Goal: Transaction & Acquisition: Book appointment/travel/reservation

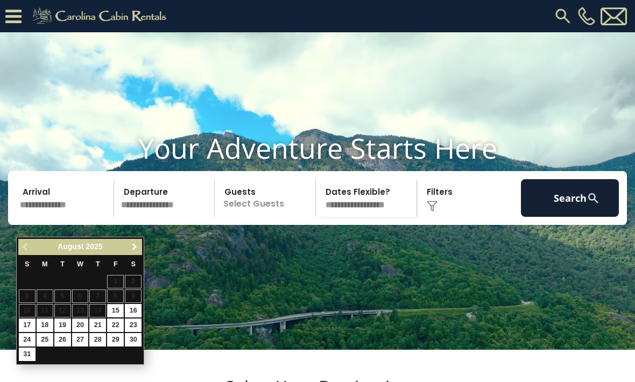
click at [130, 246] on span "Next" at bounding box center [134, 247] width 9 height 9
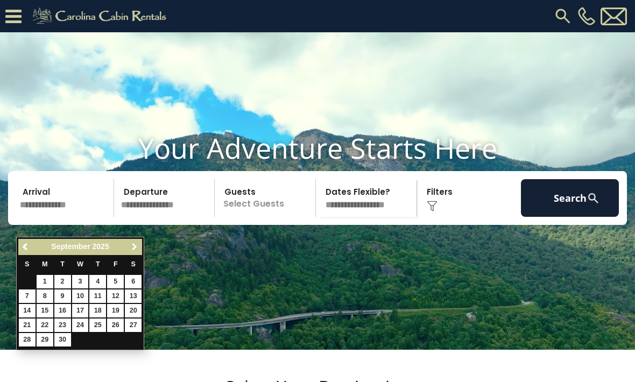
click at [132, 249] on span "Next" at bounding box center [134, 247] width 9 height 9
click at [92, 311] on link "16" at bounding box center [97, 310] width 17 height 13
type input "********"
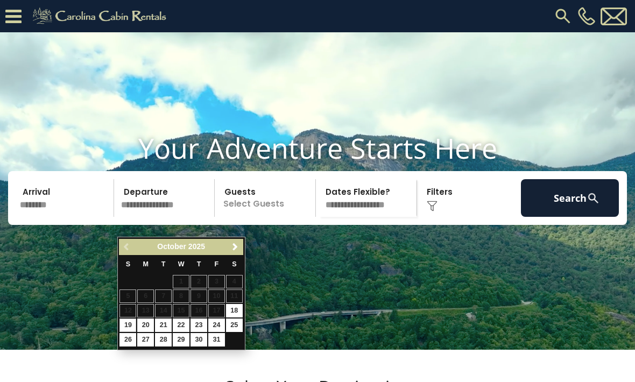
click at [128, 323] on link "19" at bounding box center [127, 324] width 17 height 13
type input "********"
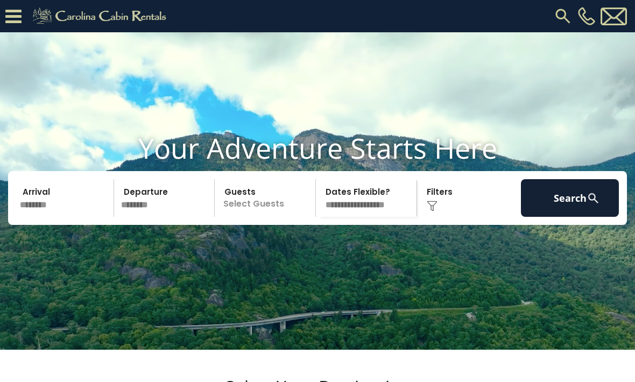
click at [244, 217] on p "Select Guests" at bounding box center [266, 198] width 97 height 38
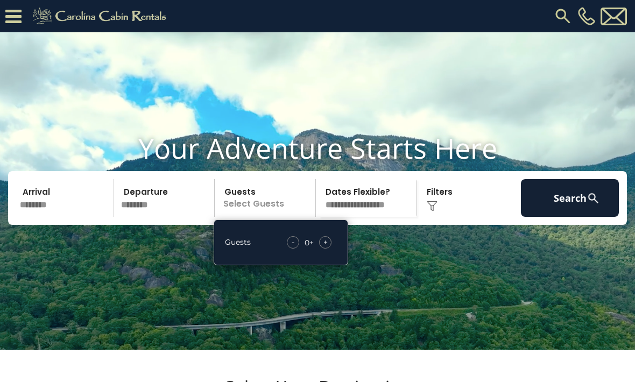
click at [322, 248] on div "+" at bounding box center [325, 242] width 12 height 12
click at [325, 247] on span "+" at bounding box center [325, 242] width 4 height 11
click at [337, 258] on div "Guests - 2 + +" at bounding box center [281, 242] width 134 height 46
click at [331, 248] on div "+" at bounding box center [325, 242] width 12 height 12
click at [330, 248] on div "+" at bounding box center [325, 242] width 12 height 12
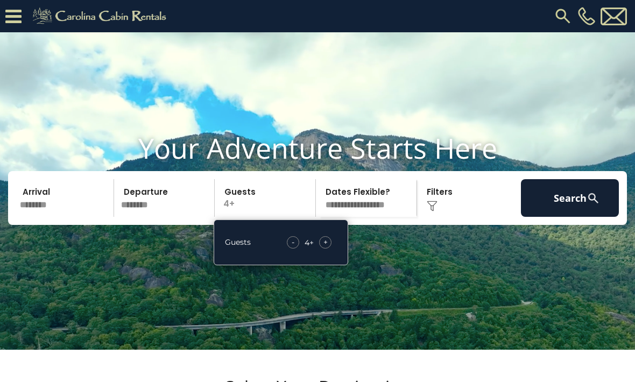
click at [325, 247] on span "+" at bounding box center [325, 242] width 4 height 11
click at [331, 248] on div "- 5 + +" at bounding box center [309, 242] width 55 height 12
click at [330, 248] on div "+" at bounding box center [325, 242] width 12 height 12
click at [326, 248] on div "+" at bounding box center [325, 242] width 12 height 12
click at [444, 217] on div "Click to Choose" at bounding box center [469, 198] width 98 height 38
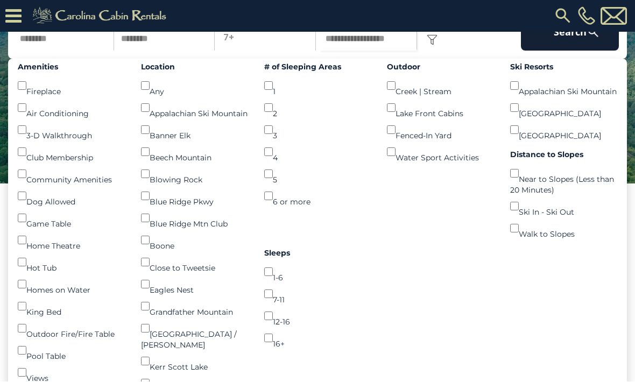
scroll to position [134, 0]
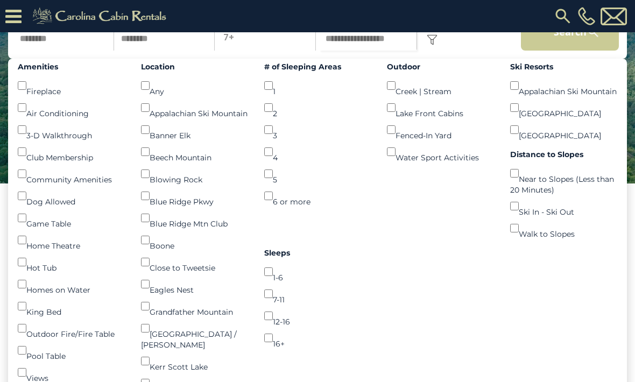
click at [589, 51] on button "Search" at bounding box center [570, 32] width 98 height 38
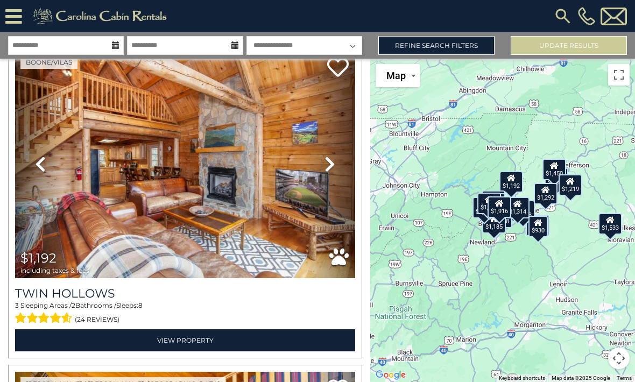
scroll to position [47, 0]
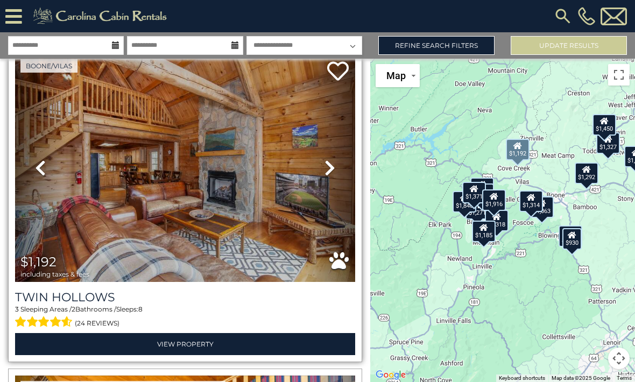
click at [81, 202] on img at bounding box center [185, 168] width 340 height 228
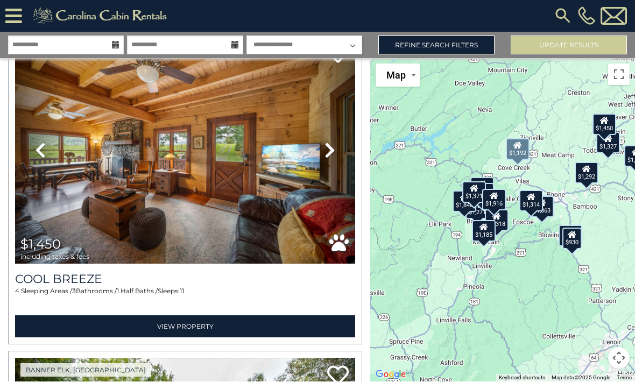
scroll to position [1030, 0]
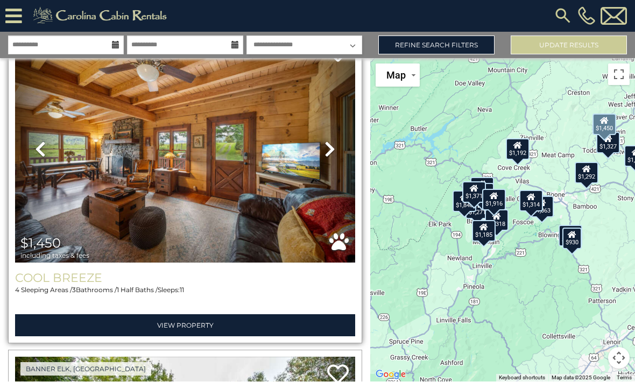
click at [231, 282] on h3 "Cool Breeze" at bounding box center [185, 278] width 340 height 15
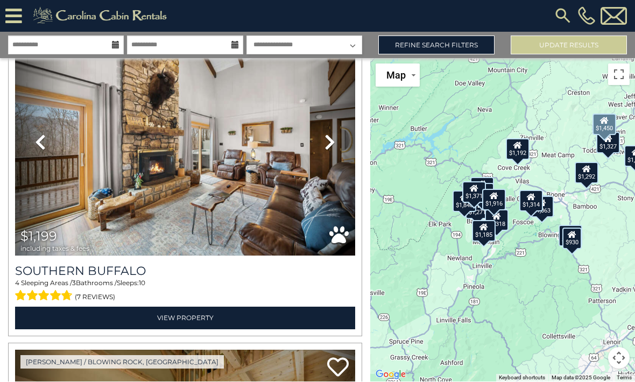
scroll to position [1679, 0]
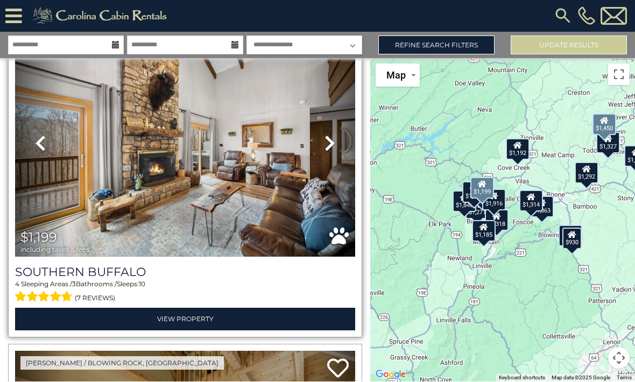
click at [96, 227] on span "$1,199 including taxes & fees" at bounding box center [57, 242] width 85 height 31
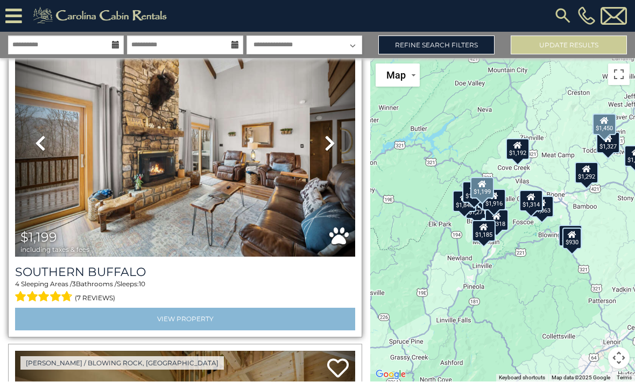
click at [63, 308] on link "View Property" at bounding box center [185, 319] width 340 height 22
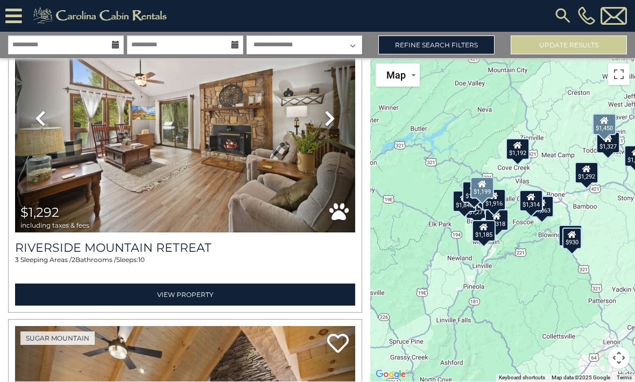
scroll to position [19, 0]
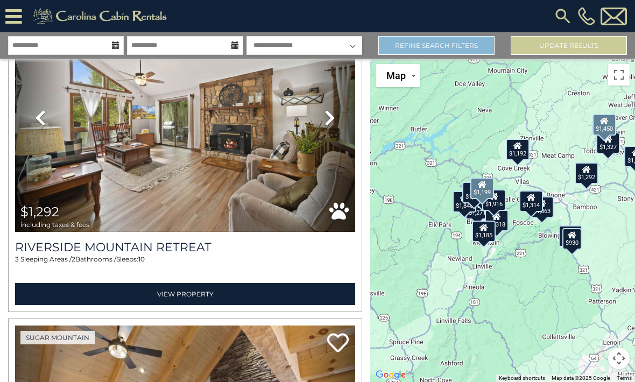
click at [475, 36] on link "Refine Search Filters" at bounding box center [436, 45] width 116 height 19
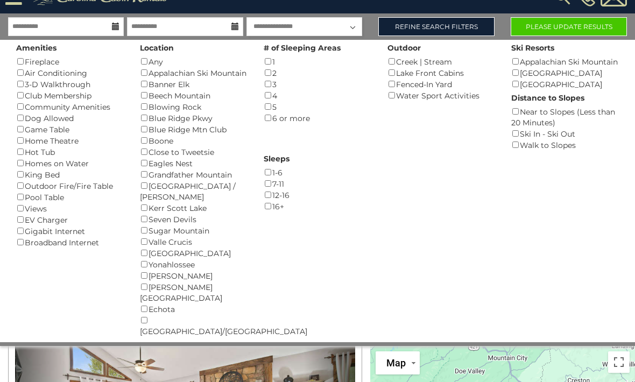
click at [595, 30] on button "Please Update Results" at bounding box center [568, 26] width 116 height 19
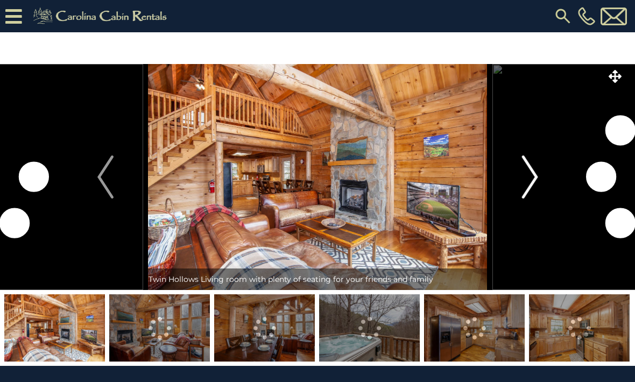
click at [534, 175] on img "Next" at bounding box center [529, 176] width 16 height 43
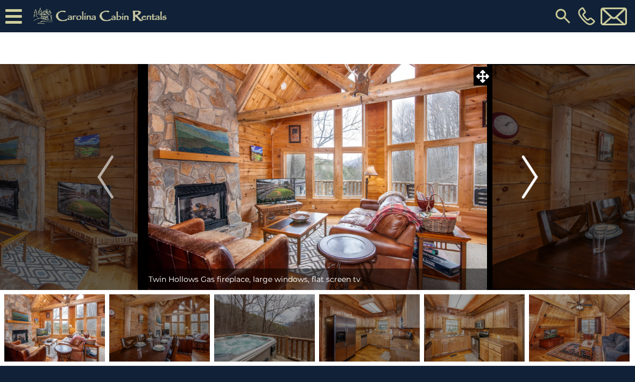
click at [524, 177] on img "Next" at bounding box center [529, 176] width 16 height 43
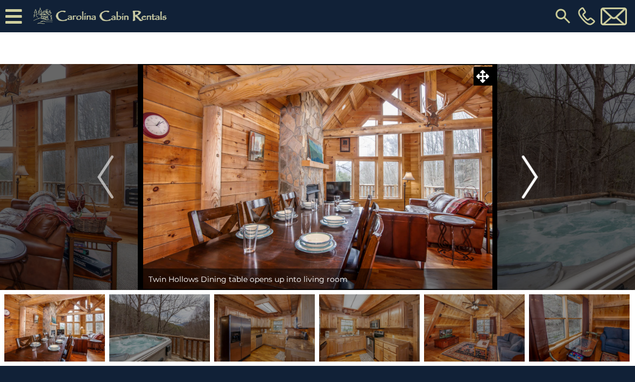
click at [525, 177] on img "Next" at bounding box center [529, 176] width 16 height 43
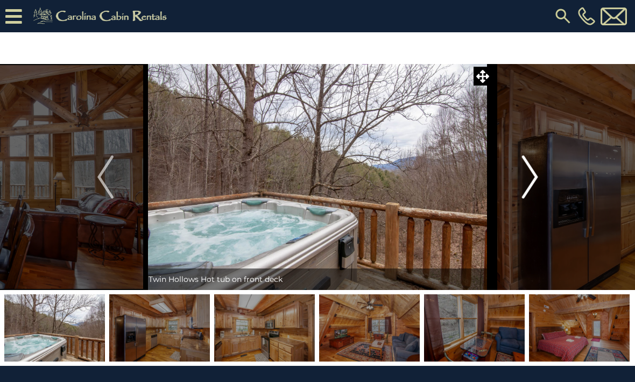
click at [521, 193] on button "Next" at bounding box center [529, 177] width 75 height 226
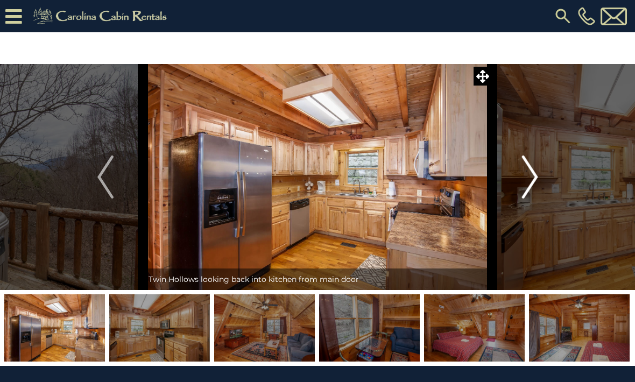
click at [524, 188] on img "Next" at bounding box center [529, 176] width 16 height 43
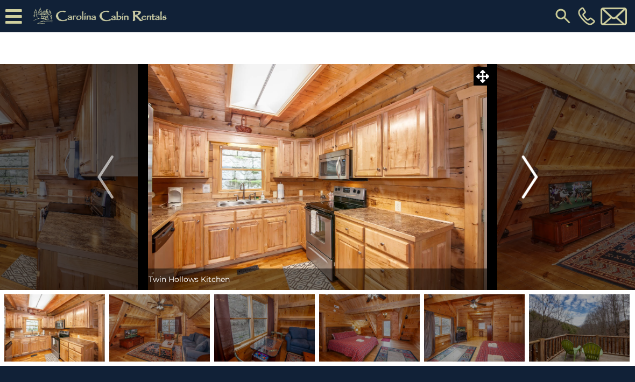
click at [528, 189] on img "Next" at bounding box center [529, 176] width 16 height 43
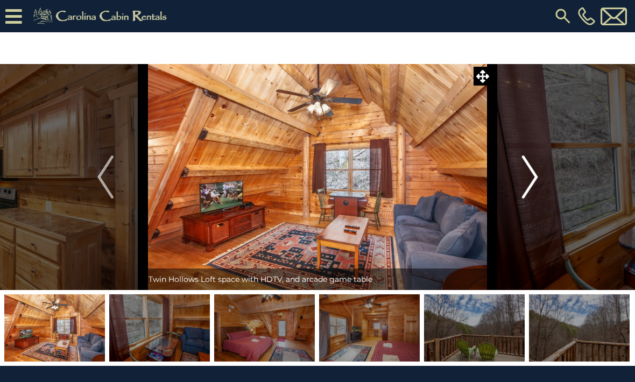
click at [528, 190] on img "Next" at bounding box center [529, 176] width 16 height 43
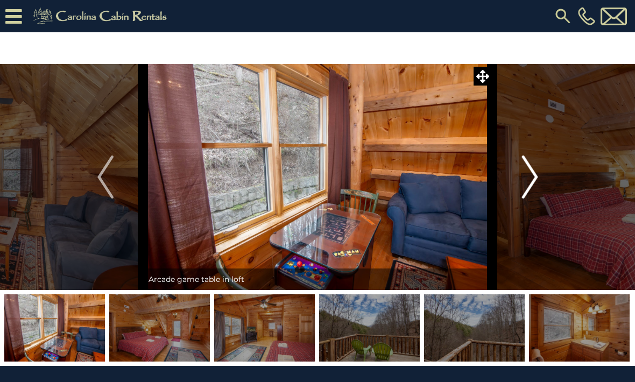
click at [529, 187] on img "Next" at bounding box center [529, 176] width 16 height 43
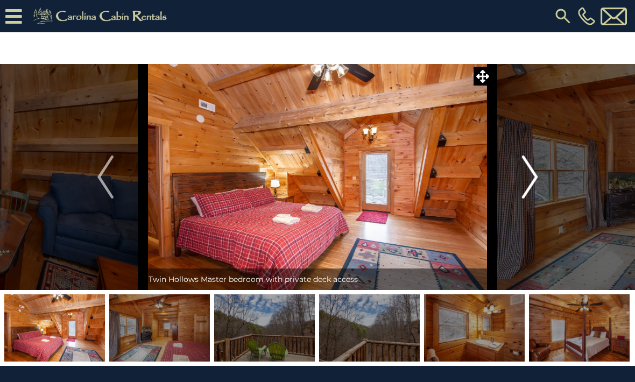
click at [531, 186] on img "Next" at bounding box center [529, 176] width 16 height 43
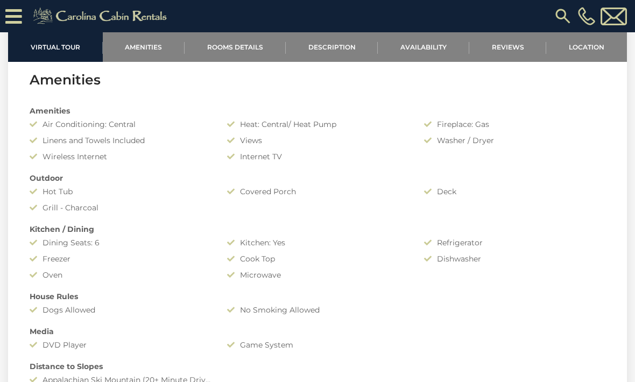
scroll to position [691, 0]
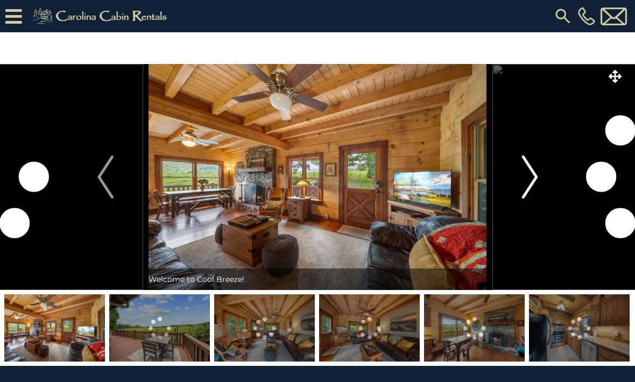
click at [532, 178] on img "Next" at bounding box center [529, 176] width 16 height 43
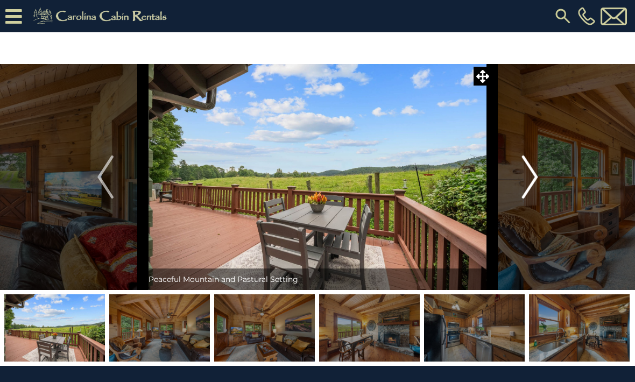
click at [523, 176] on img "Next" at bounding box center [529, 176] width 16 height 43
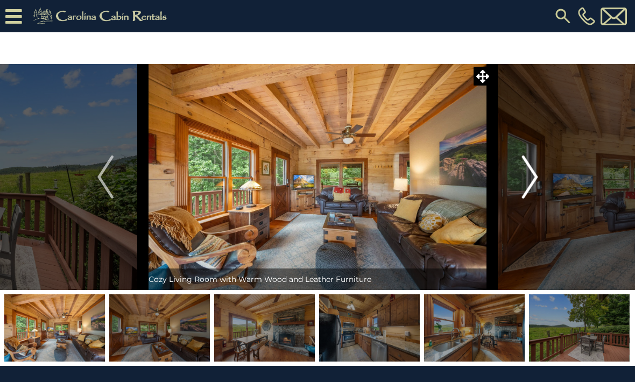
click at [519, 173] on button "Next" at bounding box center [529, 177] width 75 height 226
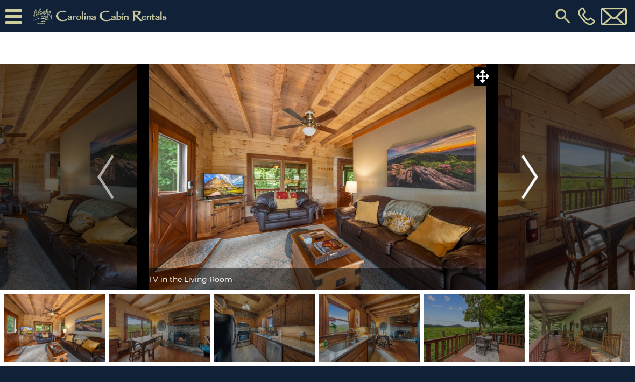
click at [524, 176] on img "Next" at bounding box center [529, 176] width 16 height 43
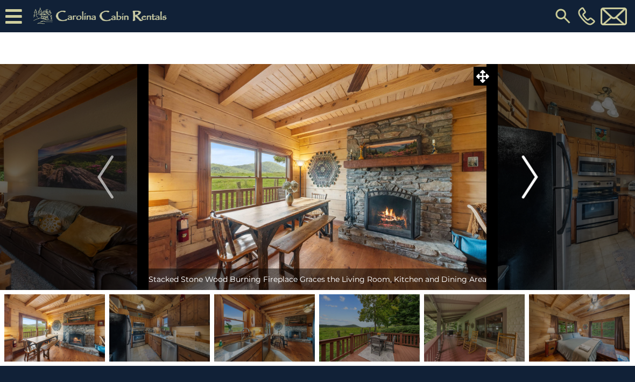
click at [531, 182] on img "Next" at bounding box center [529, 176] width 16 height 43
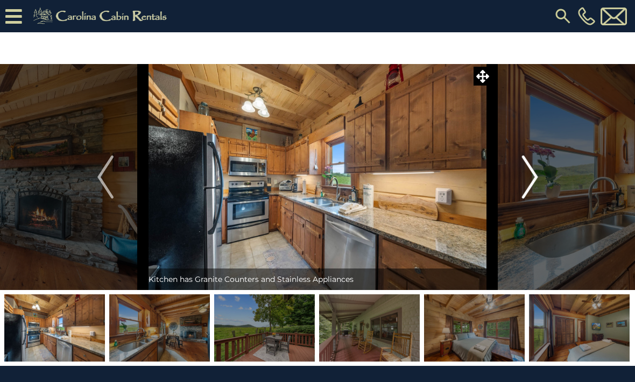
click at [525, 181] on img "Next" at bounding box center [529, 176] width 16 height 43
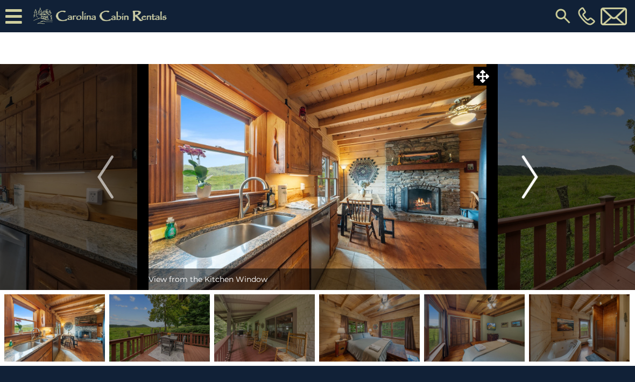
click at [523, 186] on img "Next" at bounding box center [529, 176] width 16 height 43
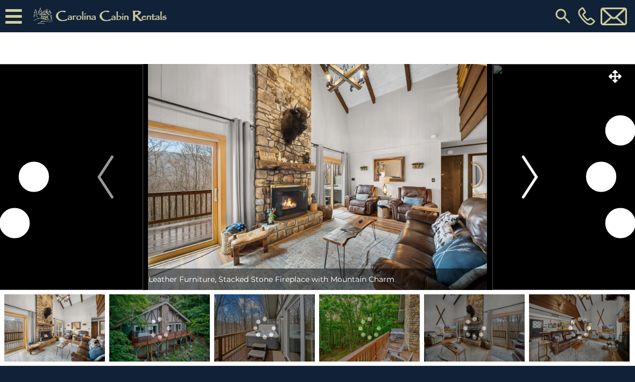
click at [530, 177] on img "Next" at bounding box center [529, 176] width 16 height 43
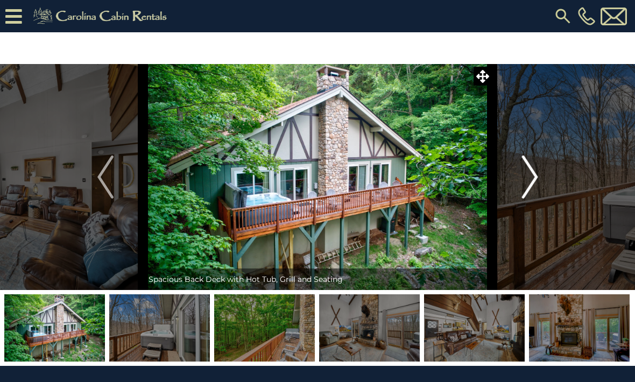
click at [522, 173] on img "Next" at bounding box center [529, 176] width 16 height 43
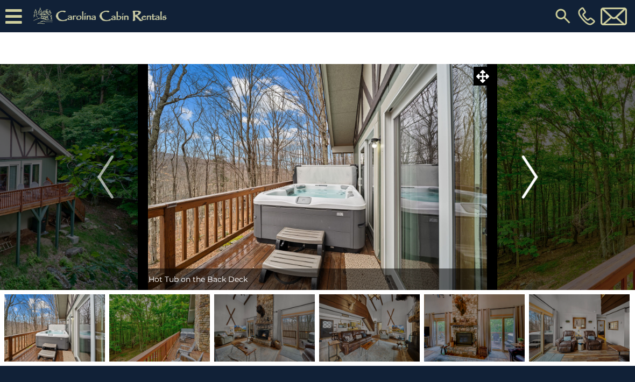
click at [524, 177] on img "Next" at bounding box center [529, 176] width 16 height 43
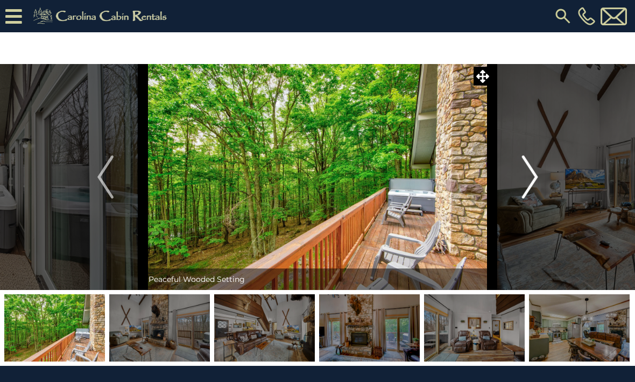
click at [530, 177] on img "Next" at bounding box center [529, 176] width 16 height 43
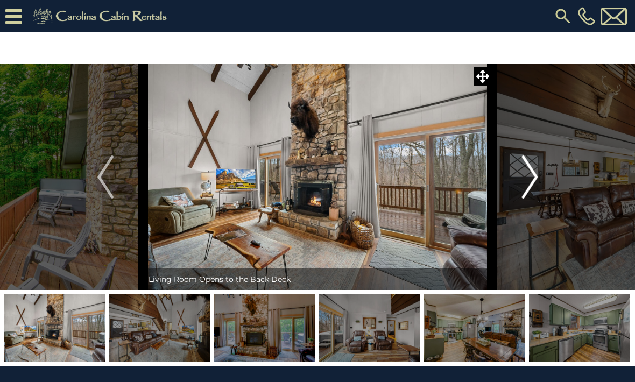
click at [517, 176] on button "Next" at bounding box center [529, 177] width 75 height 226
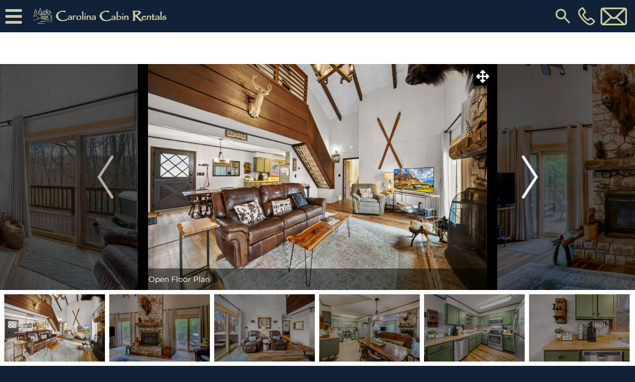
click at [522, 183] on img "Next" at bounding box center [529, 176] width 16 height 43
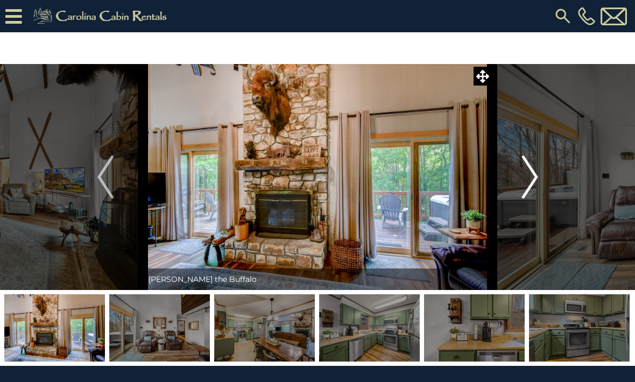
click at [524, 181] on img "Next" at bounding box center [529, 176] width 16 height 43
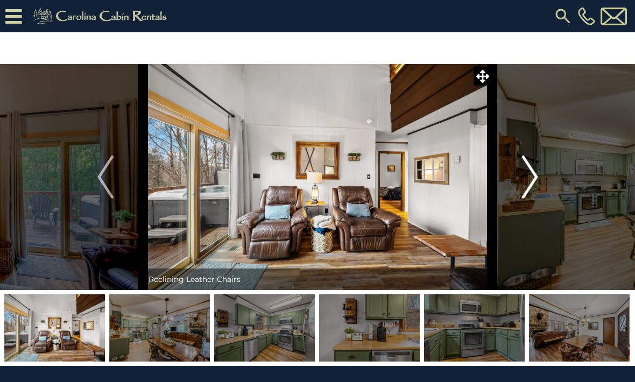
click at [516, 172] on button "Next" at bounding box center [529, 177] width 75 height 226
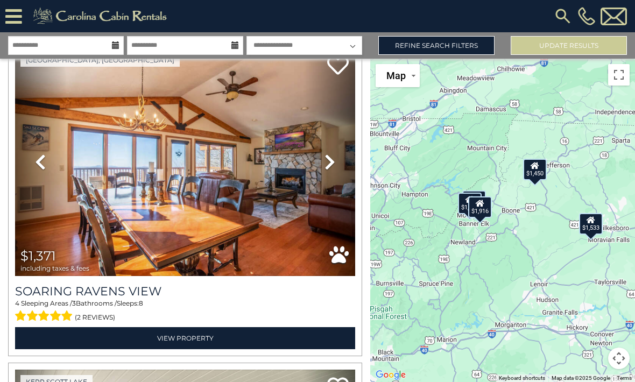
scroll to position [697, 0]
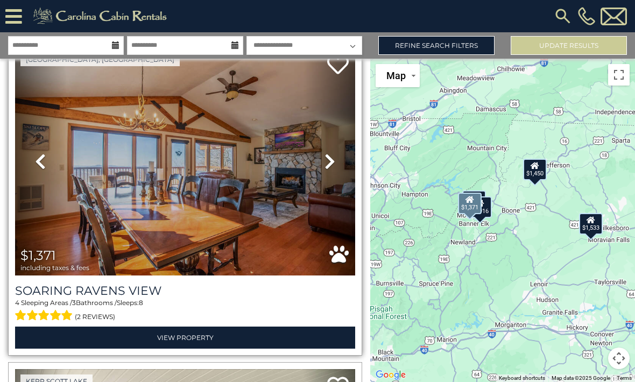
click at [117, 256] on img at bounding box center [185, 161] width 340 height 228
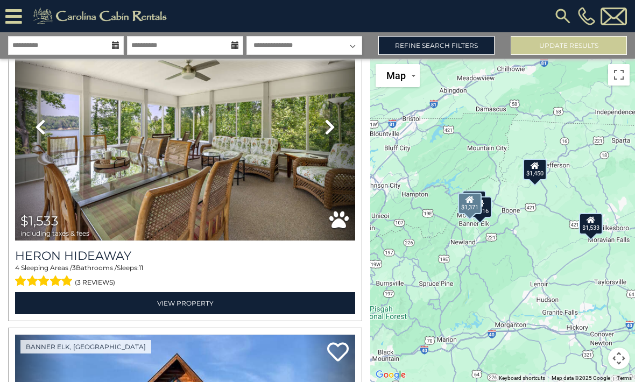
scroll to position [1052, 0]
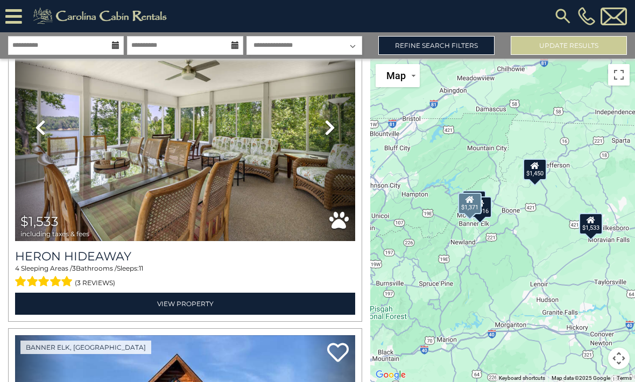
click at [116, 195] on img at bounding box center [185, 127] width 340 height 228
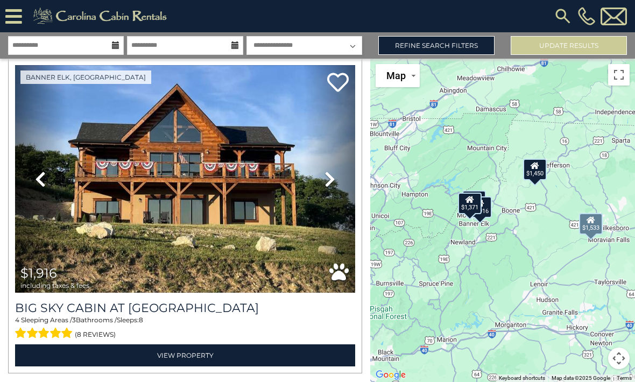
scroll to position [1322, 0]
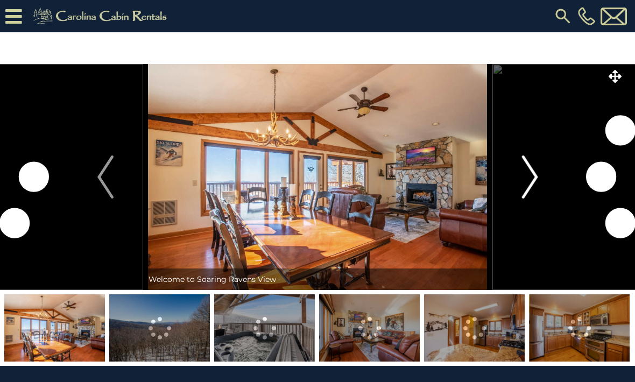
click at [543, 187] on button "Next" at bounding box center [529, 177] width 75 height 226
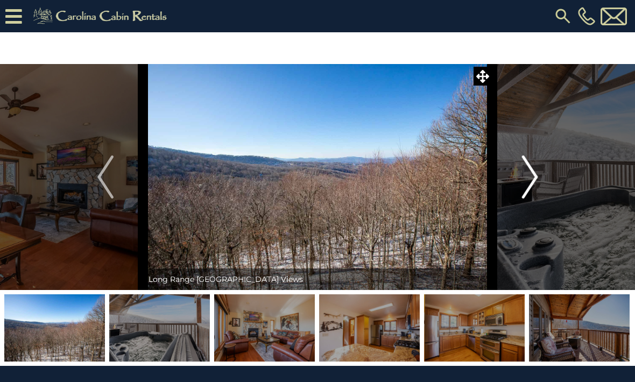
click at [528, 182] on img "Next" at bounding box center [529, 176] width 16 height 43
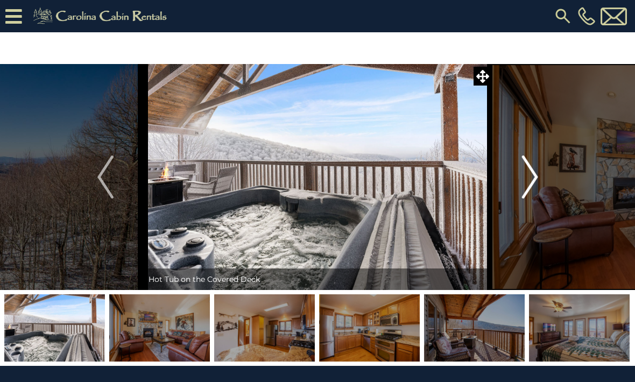
click at [521, 181] on button "Next" at bounding box center [529, 177] width 75 height 226
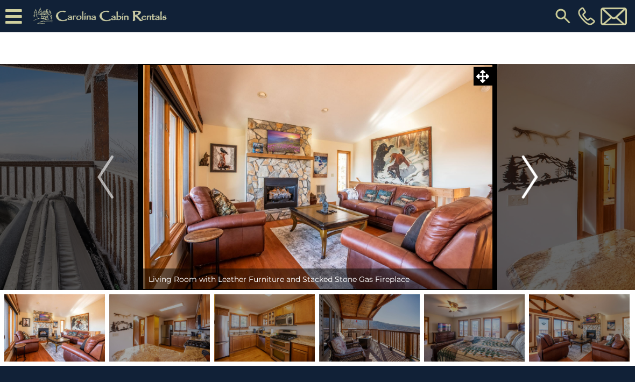
click at [516, 184] on button "Next" at bounding box center [529, 177] width 75 height 226
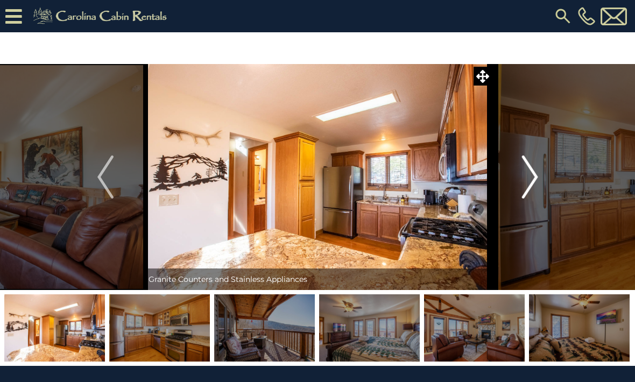
click at [524, 186] on img "Next" at bounding box center [529, 176] width 16 height 43
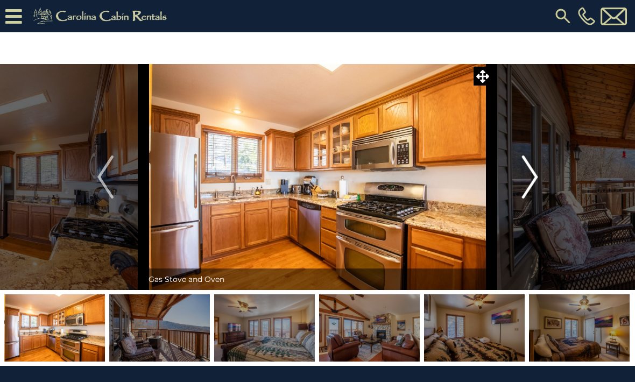
click at [516, 183] on button "Next" at bounding box center [529, 177] width 75 height 226
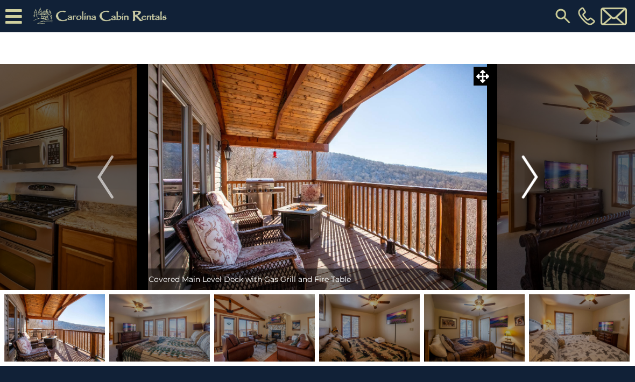
click at [529, 187] on img "Next" at bounding box center [529, 176] width 16 height 43
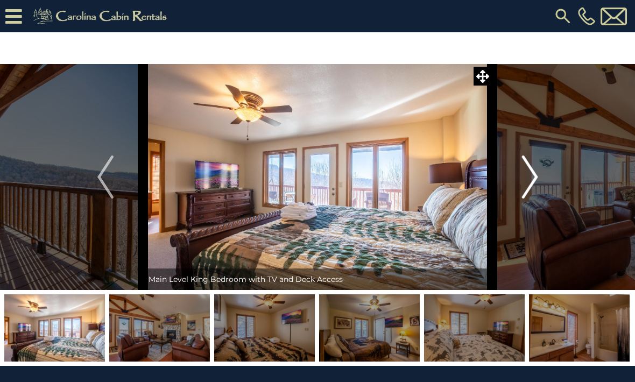
click at [522, 188] on img "Next" at bounding box center [529, 176] width 16 height 43
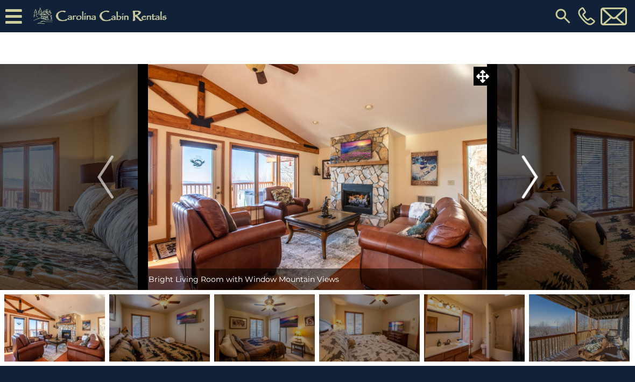
click at [522, 184] on img "Next" at bounding box center [529, 176] width 16 height 43
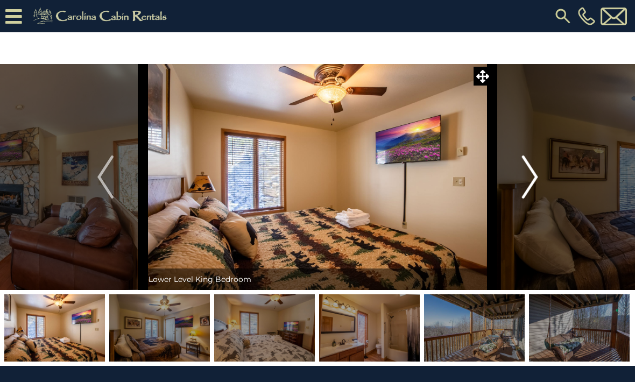
click at [530, 186] on img "Next" at bounding box center [529, 176] width 16 height 43
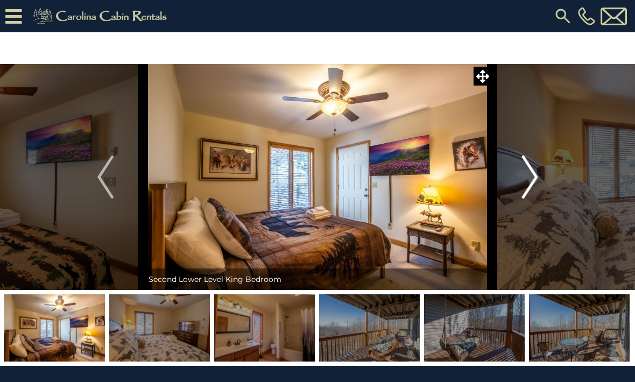
click at [532, 188] on img "Next" at bounding box center [529, 176] width 16 height 43
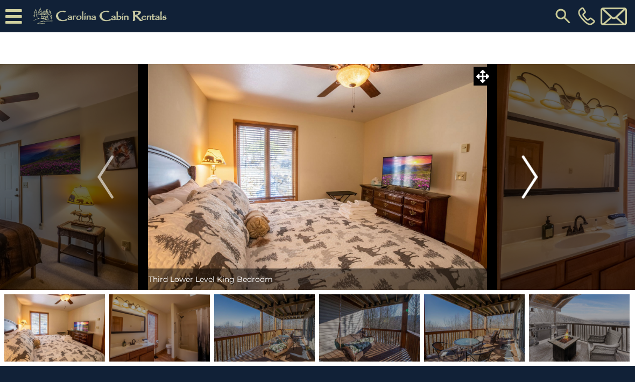
click at [525, 184] on img "Next" at bounding box center [529, 176] width 16 height 43
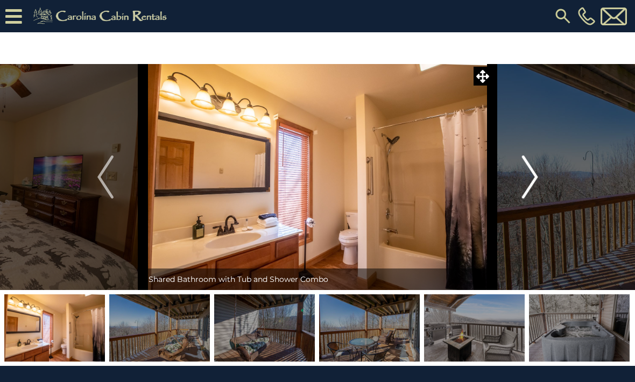
click at [531, 180] on img "Next" at bounding box center [529, 176] width 16 height 43
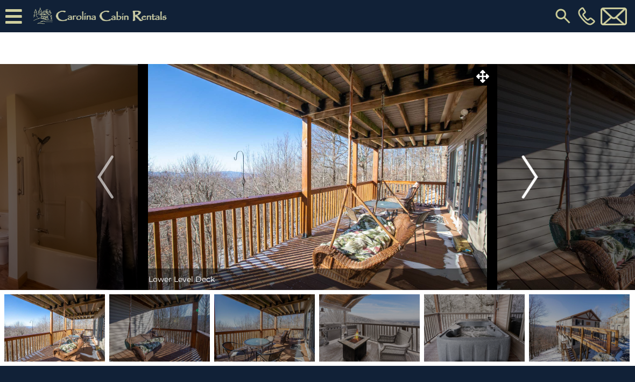
click at [526, 167] on img "Next" at bounding box center [529, 176] width 16 height 43
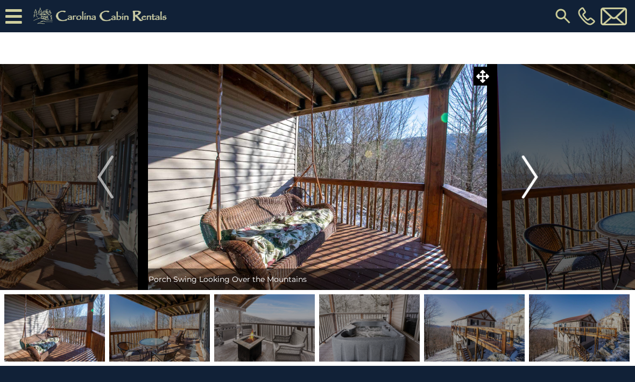
click at [518, 176] on button "Next" at bounding box center [529, 177] width 75 height 226
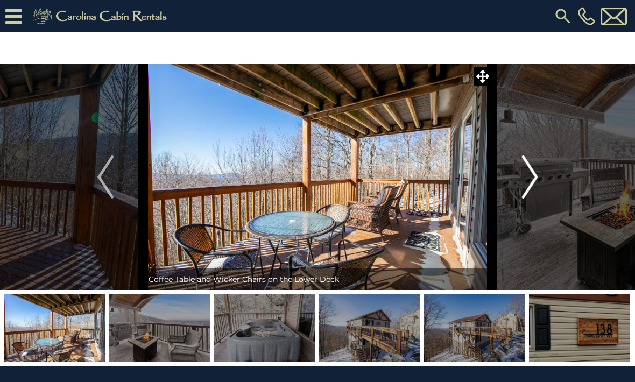
click at [531, 183] on img "Next" at bounding box center [529, 176] width 16 height 43
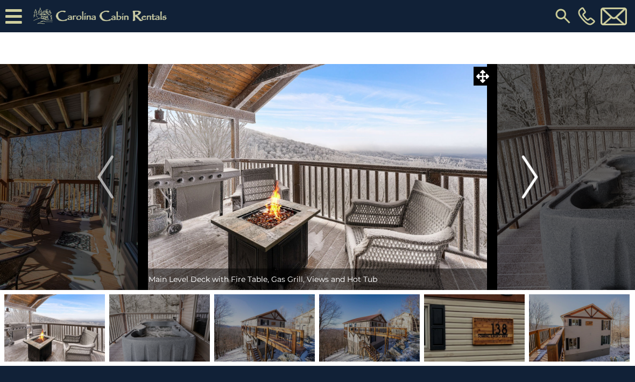
click at [526, 171] on img "Next" at bounding box center [529, 176] width 16 height 43
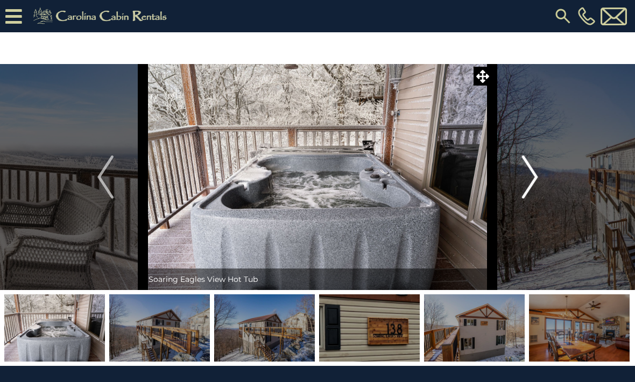
click at [546, 180] on button "Next" at bounding box center [529, 177] width 75 height 226
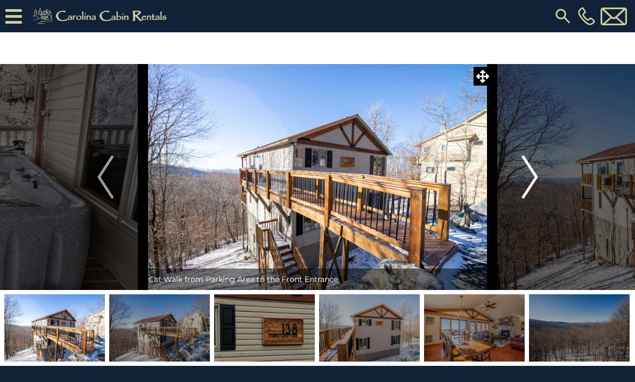
click at [528, 175] on img "Next" at bounding box center [529, 176] width 16 height 43
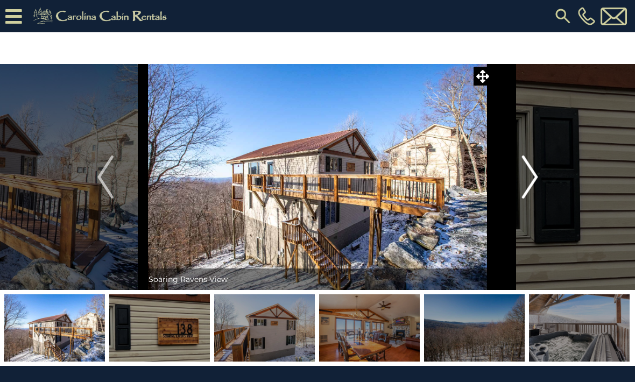
click at [525, 179] on img "Next" at bounding box center [529, 176] width 16 height 43
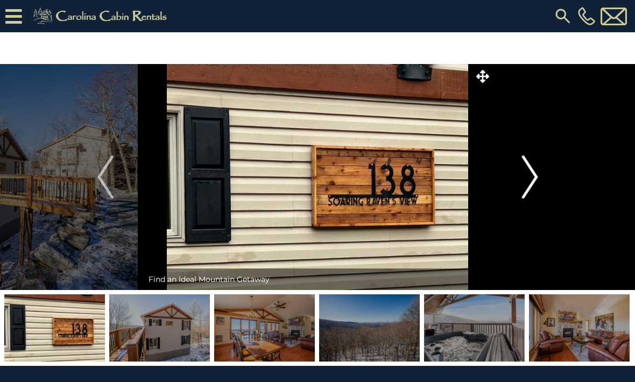
click at [529, 173] on img "Next" at bounding box center [529, 176] width 16 height 43
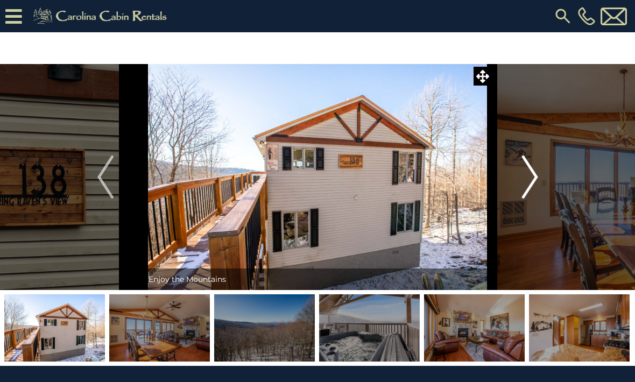
click at [526, 178] on img "Next" at bounding box center [529, 176] width 16 height 43
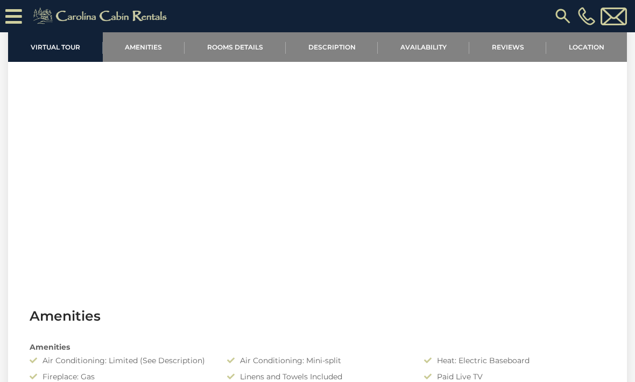
scroll to position [465, 0]
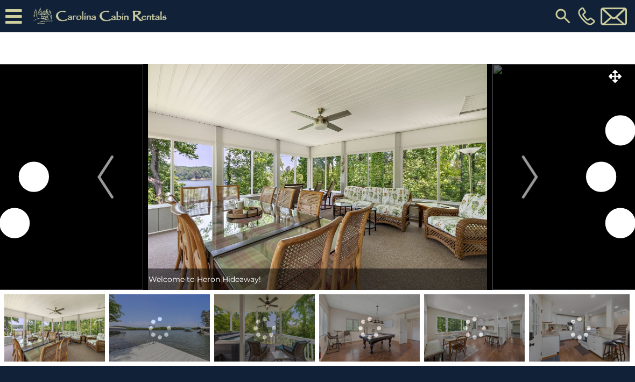
click at [531, 178] on img "Next" at bounding box center [529, 176] width 16 height 43
